Goal: Task Accomplishment & Management: Use online tool/utility

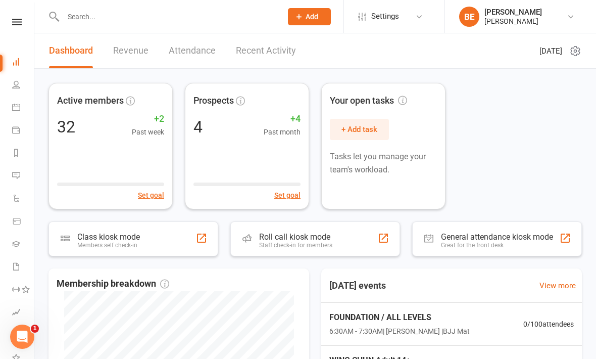
click at [17, 19] on icon at bounding box center [17, 22] width 10 height 7
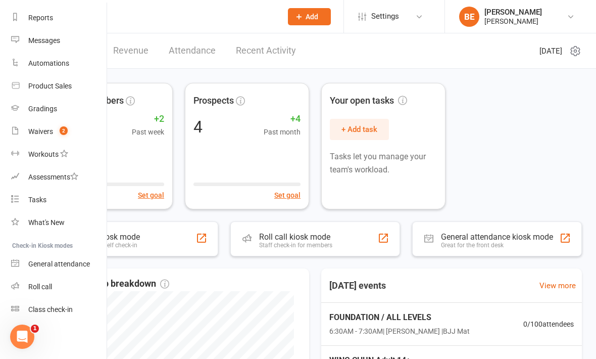
scroll to position [127, 1]
click at [41, 285] on div "Roll call" at bounding box center [40, 286] width 24 height 8
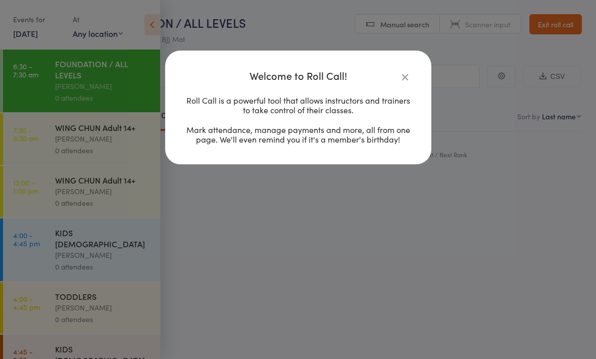
click at [406, 77] on icon "button" at bounding box center [404, 76] width 11 height 11
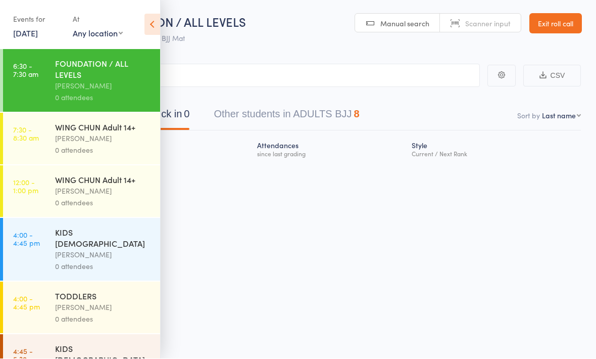
scroll to position [4, 0]
click at [81, 77] on div "FOUNDATION / ALL LEVELS" at bounding box center [103, 69] width 96 height 22
click at [226, 194] on div "Next Payment Atten­dances since last grading Style Current / Next Rank" at bounding box center [298, 169] width 566 height 76
click at [150, 26] on icon at bounding box center [152, 24] width 16 height 21
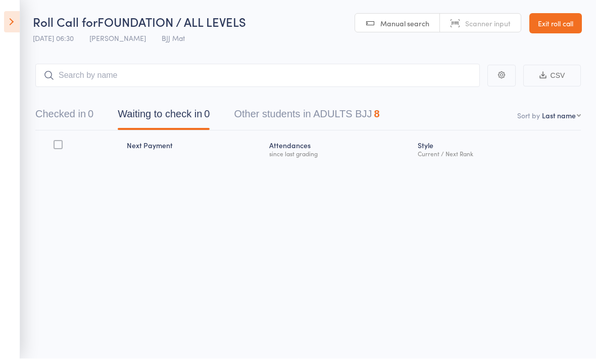
click at [5, 24] on icon at bounding box center [12, 22] width 16 height 21
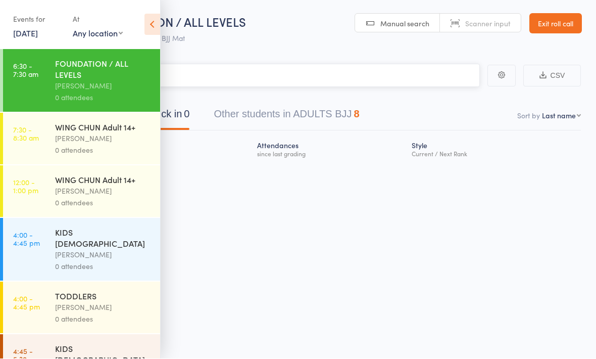
click at [195, 64] on input "search" at bounding box center [247, 75] width 465 height 23
click at [490, 95] on div "Checked in 0 Waiting to check in 0 Other students in ADULTS BJJ 8" at bounding box center [298, 108] width 566 height 43
click at [150, 29] on icon at bounding box center [152, 24] width 16 height 21
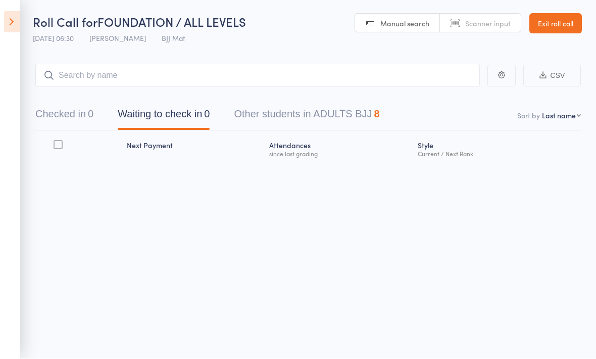
click at [15, 21] on icon at bounding box center [12, 22] width 16 height 21
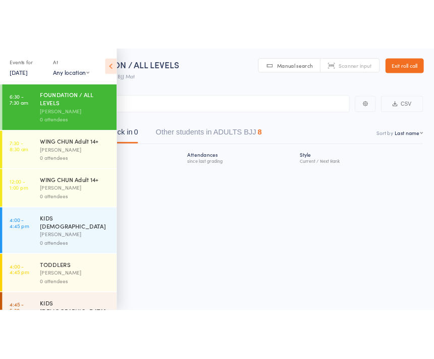
scroll to position [0, 0]
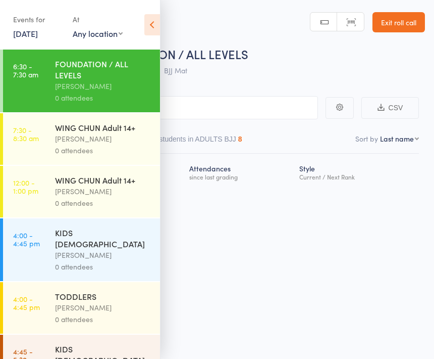
click at [154, 30] on icon at bounding box center [152, 24] width 16 height 21
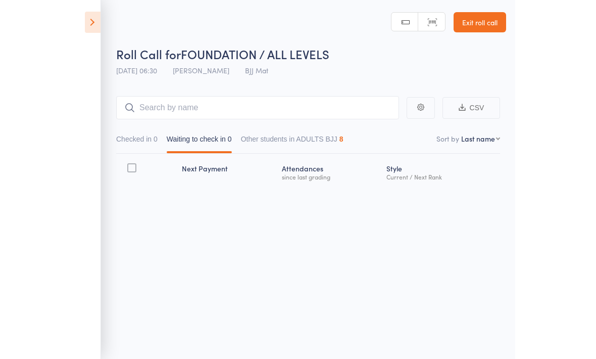
scroll to position [7, 0]
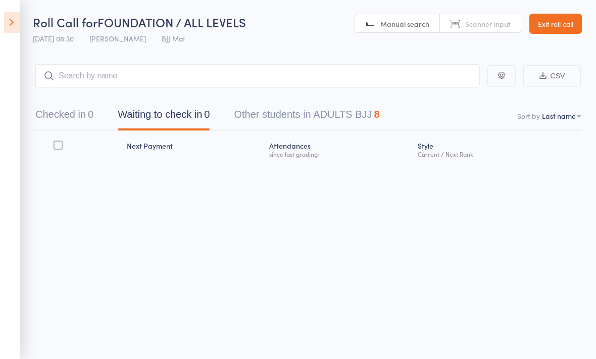
click at [561, 16] on link "Exit roll call" at bounding box center [555, 24] width 53 height 20
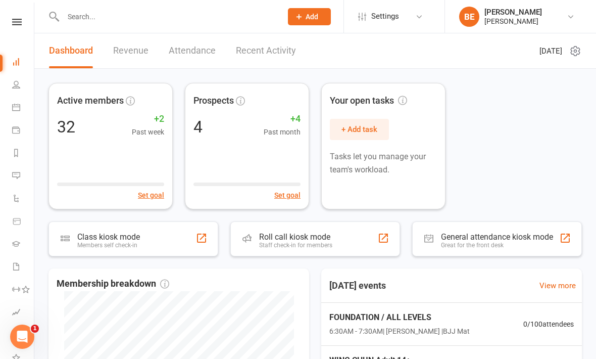
click at [15, 23] on icon at bounding box center [17, 22] width 10 height 7
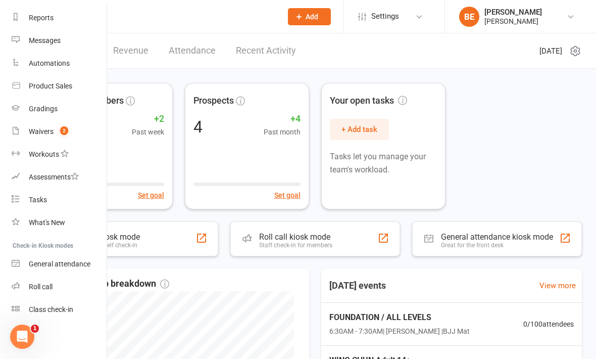
scroll to position [127, 1]
click at [58, 310] on div "Class check-in" at bounding box center [51, 309] width 44 height 8
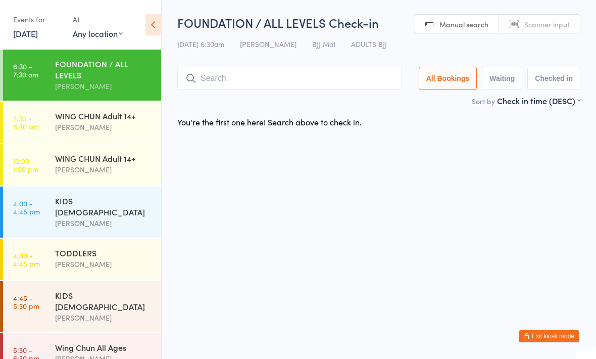
click at [368, 90] on input "search" at bounding box center [289, 78] width 225 height 23
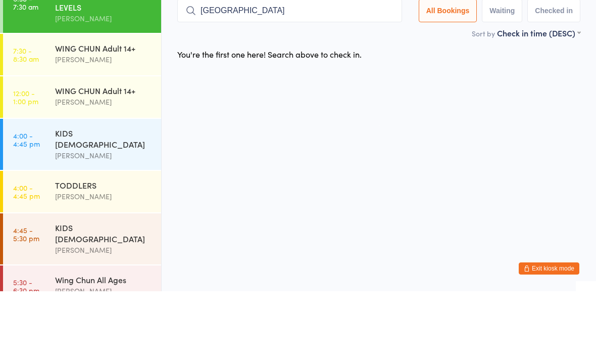
type input "Kingston"
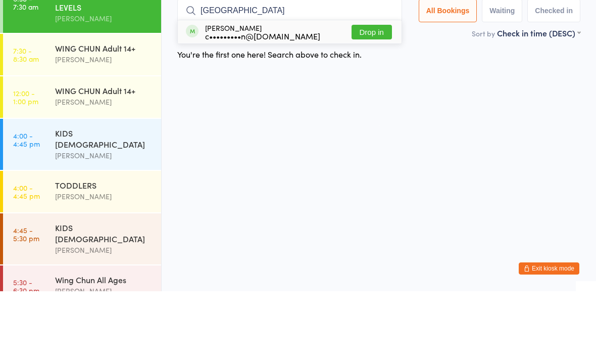
click at [359, 92] on button "Drop in" at bounding box center [371, 99] width 40 height 15
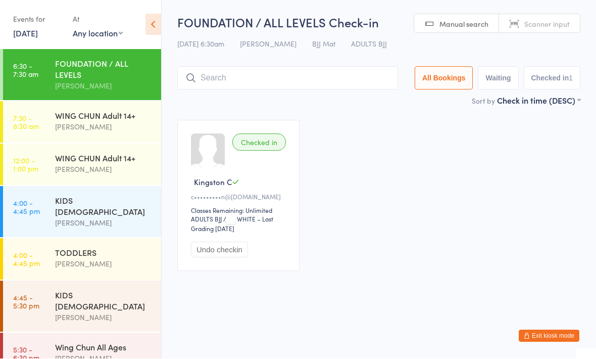
click at [344, 77] on input "search" at bounding box center [287, 78] width 221 height 23
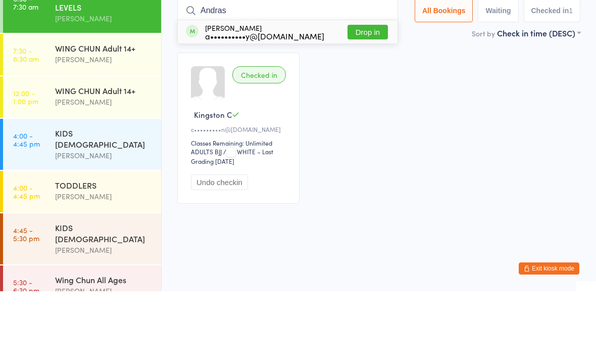
type input "Andras"
click at [368, 92] on button "Drop in" at bounding box center [367, 99] width 40 height 15
